Goal: Task Accomplishment & Management: Use online tool/utility

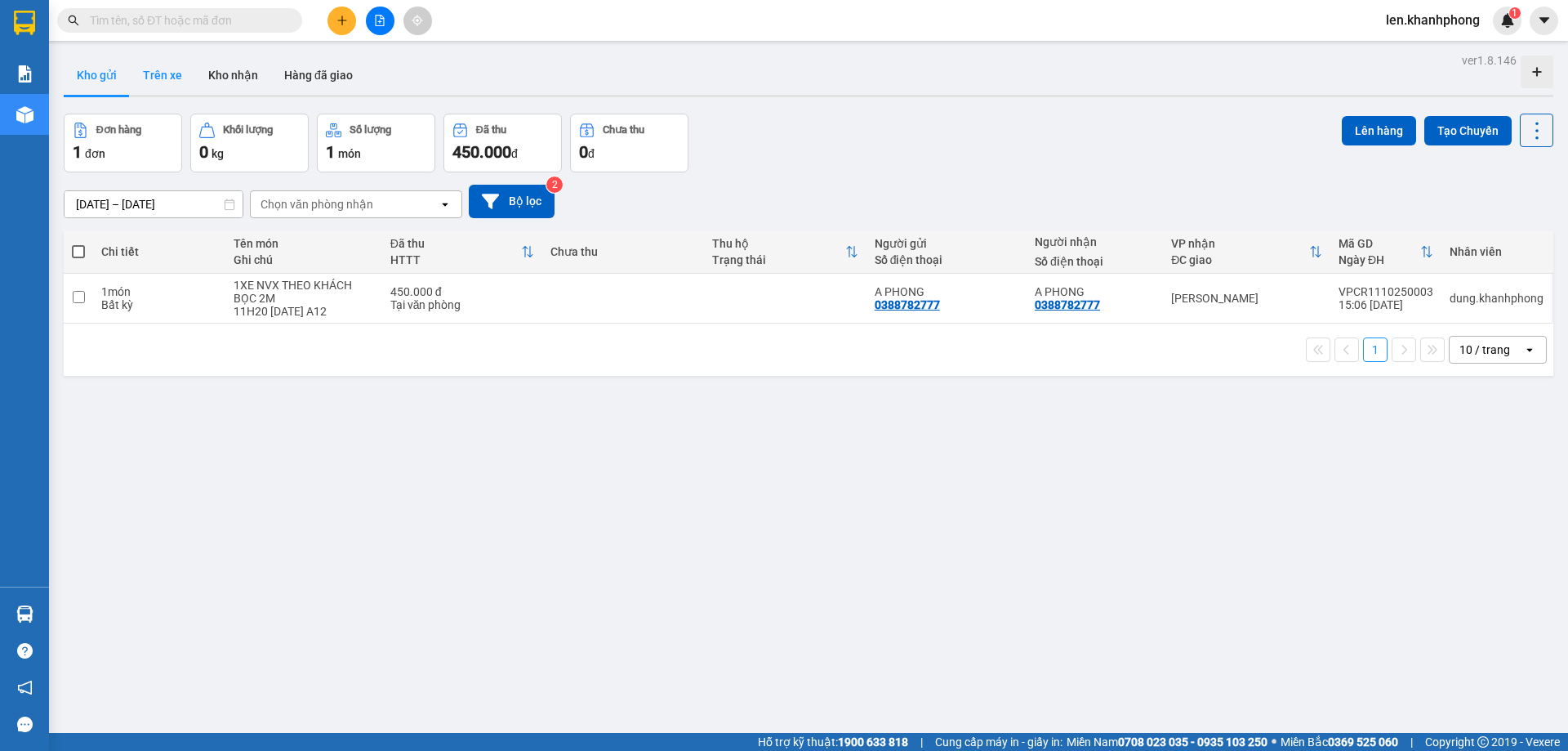
click at [174, 72] on button "Trên xe" at bounding box center [162, 76] width 66 height 39
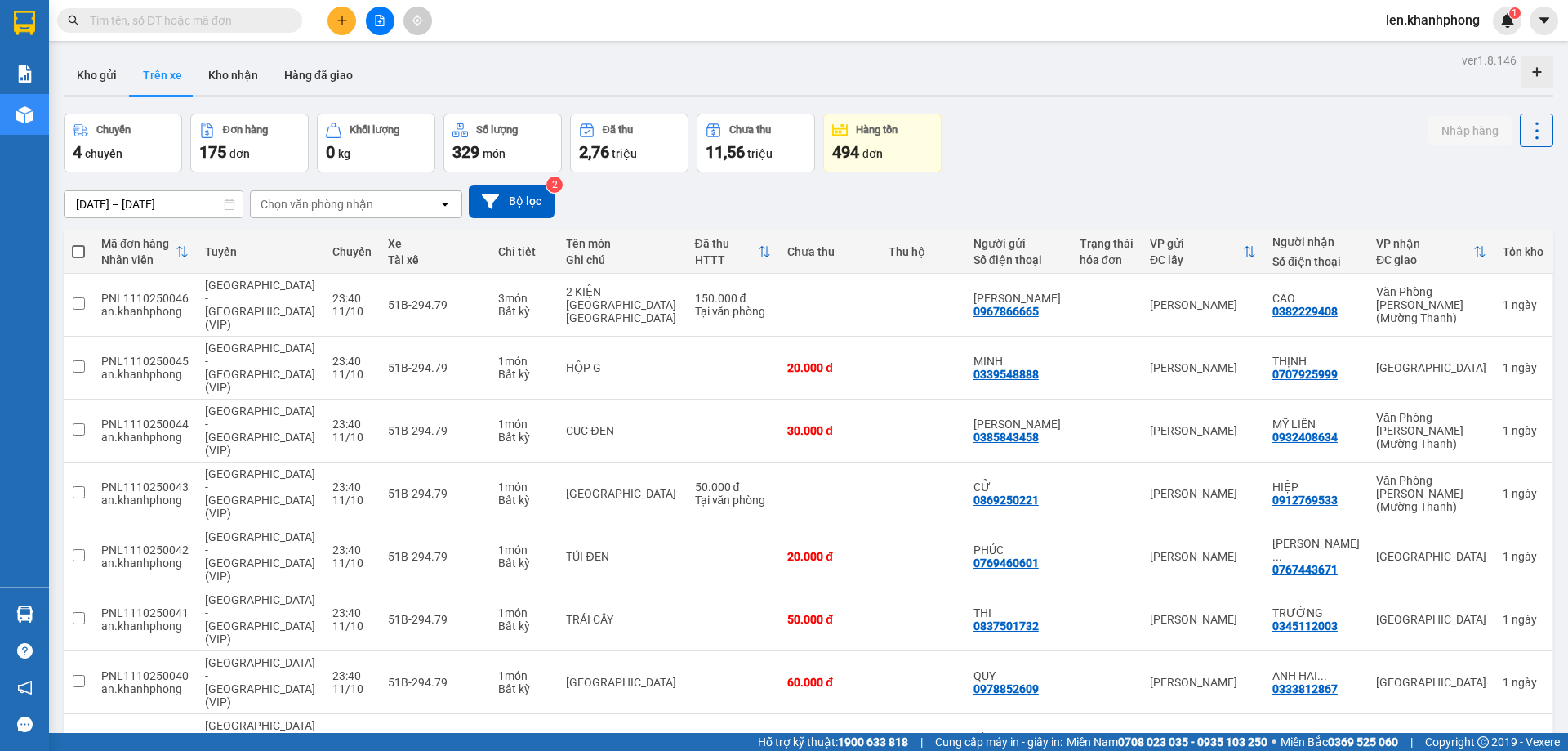
click at [443, 203] on icon at bounding box center [444, 203] width 6 height 3
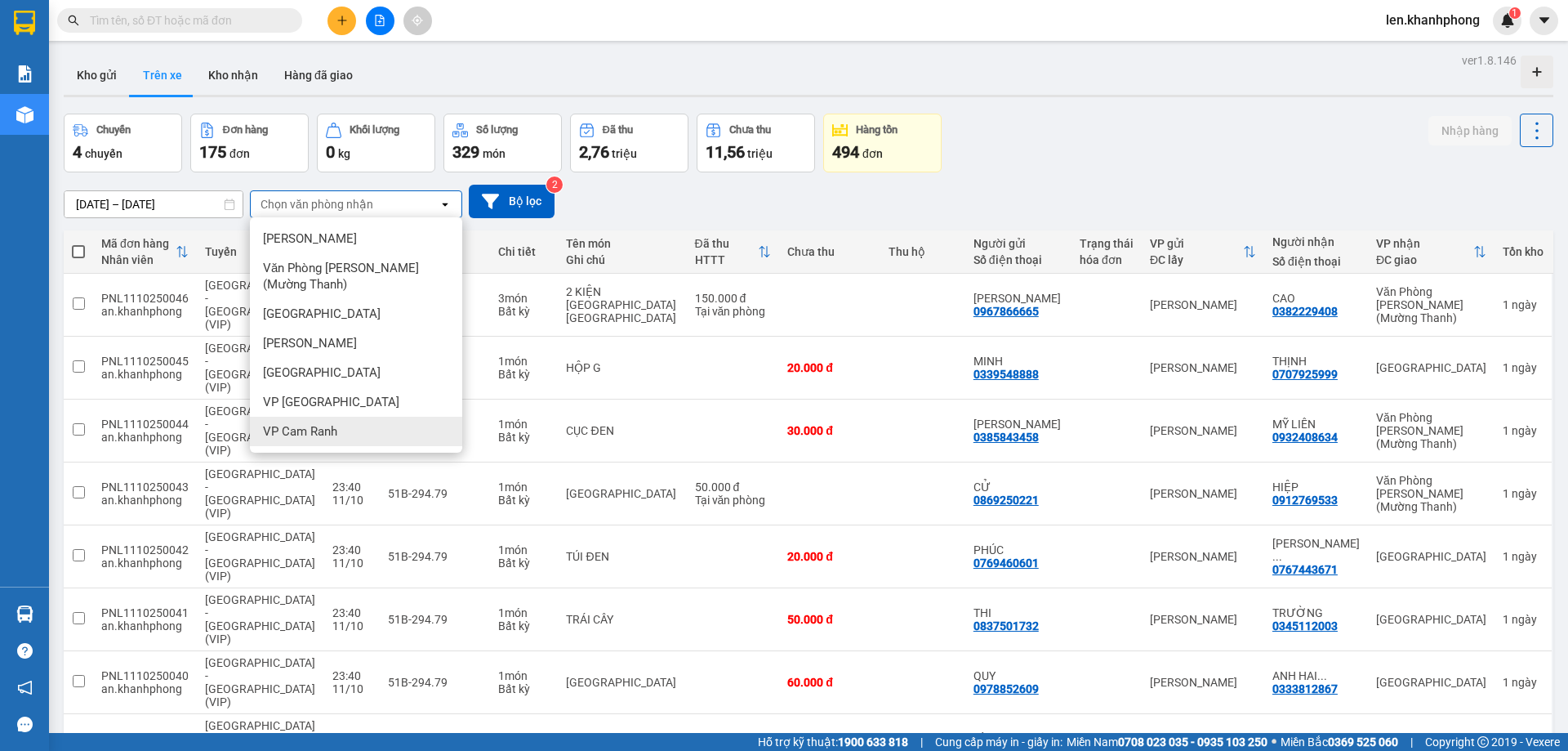
click at [311, 435] on span "VP Cam Ranh" at bounding box center [300, 431] width 75 height 17
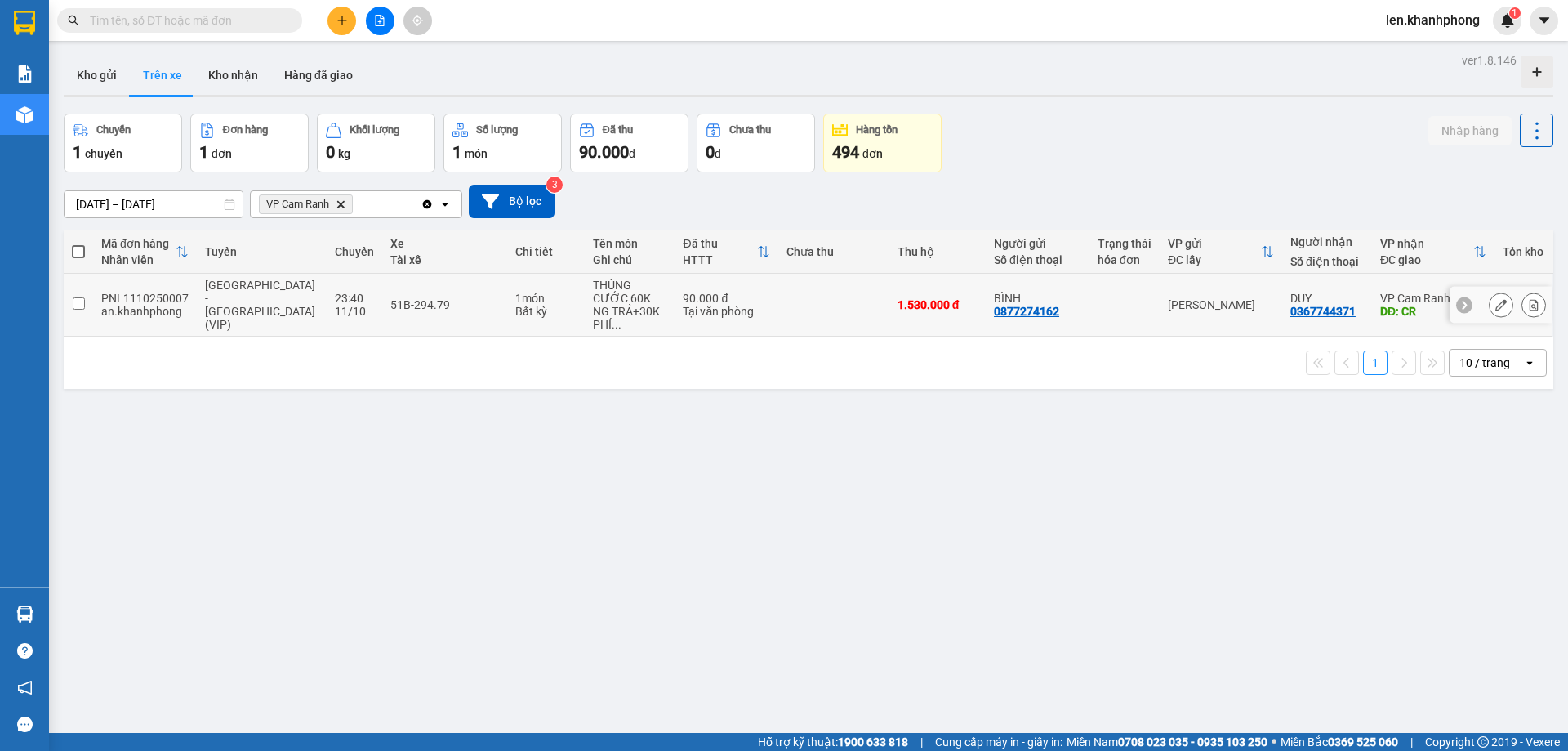
click at [80, 297] on input "checkbox" at bounding box center [78, 303] width 12 height 12
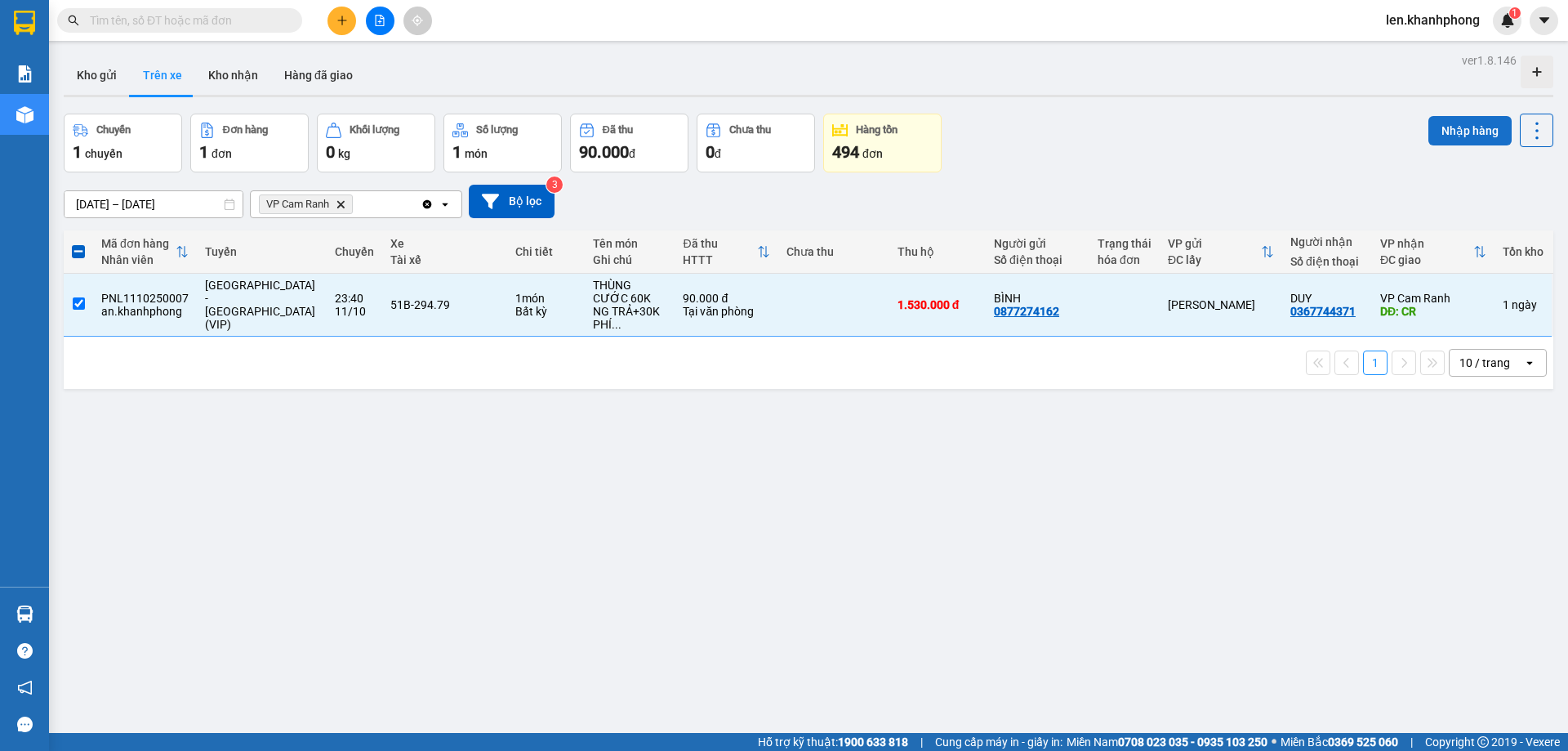
click at [1473, 128] on button "Nhập hàng" at bounding box center [1470, 131] width 83 height 29
checkbox input "false"
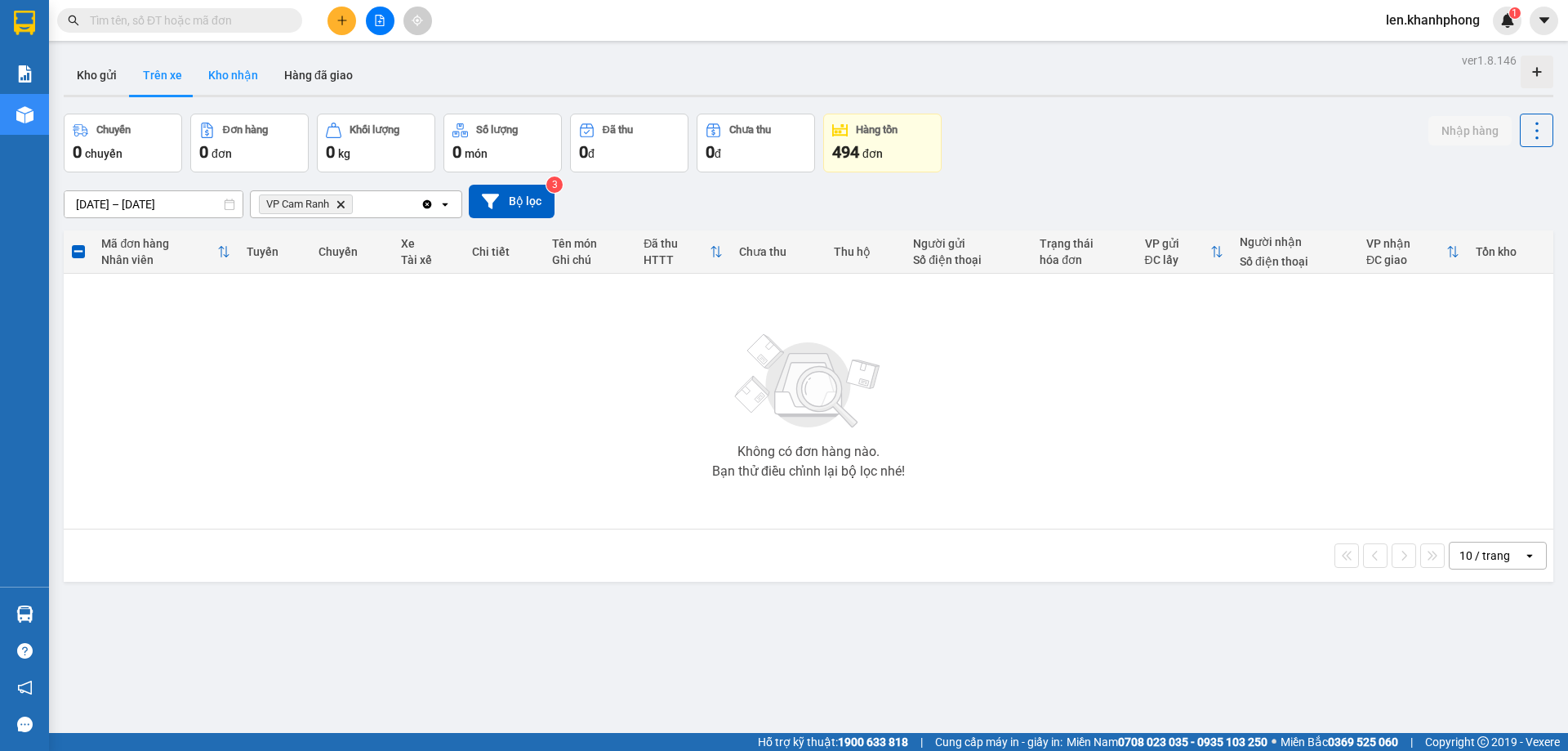
click at [225, 80] on button "Kho nhận" at bounding box center [233, 76] width 76 height 39
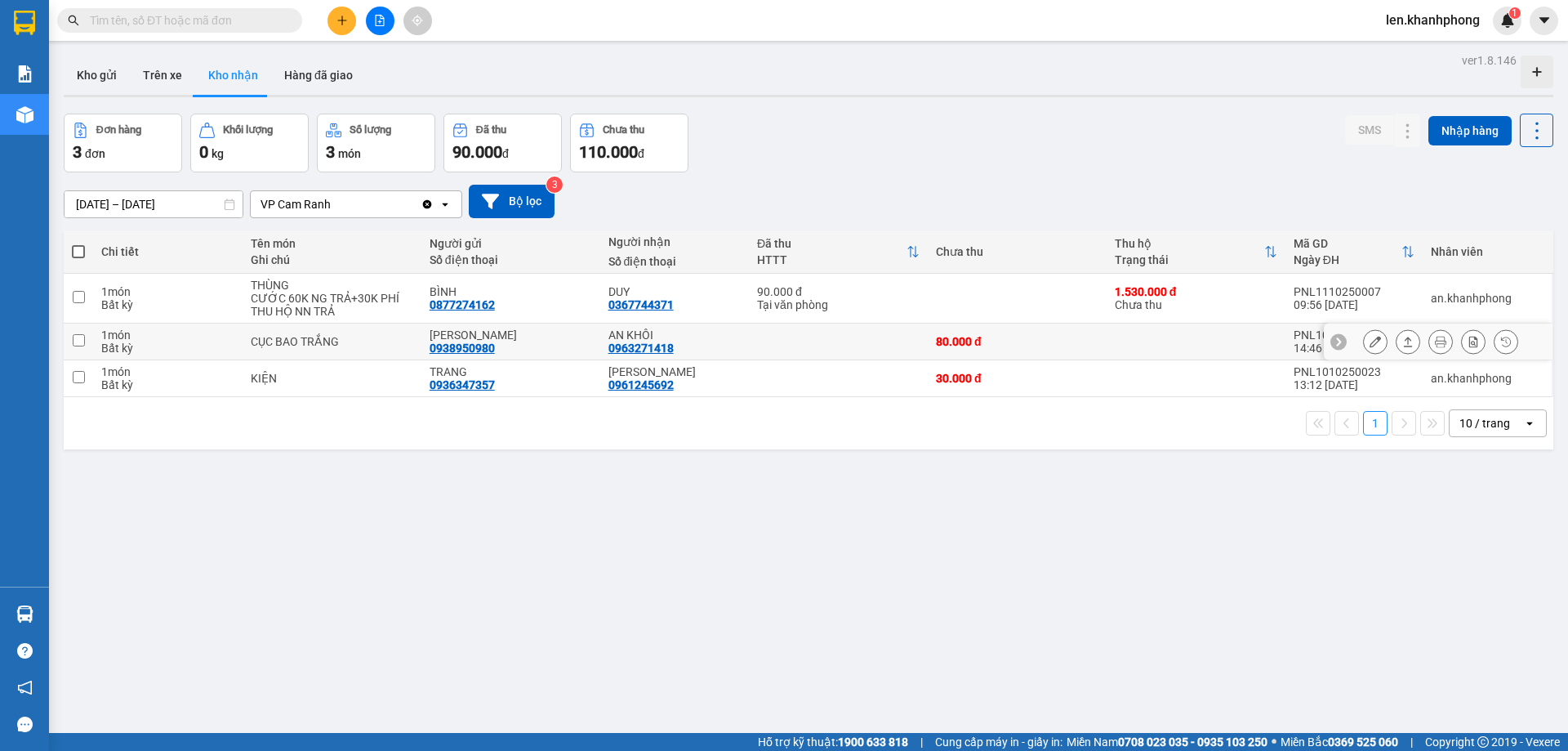
click at [195, 56] on button "Kho nhận" at bounding box center [233, 76] width 76 height 39
